Goal: Register for event/course

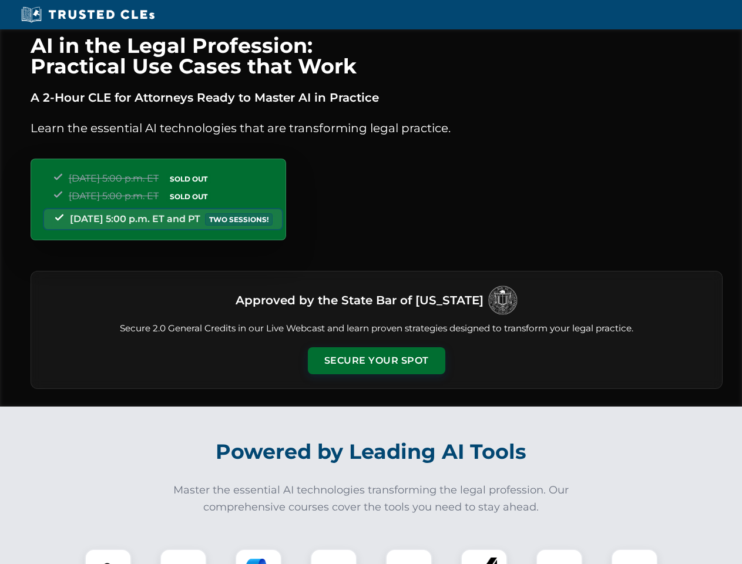
click at [376, 361] on button "Secure Your Spot" at bounding box center [377, 360] width 138 height 27
